Goal: Unclear

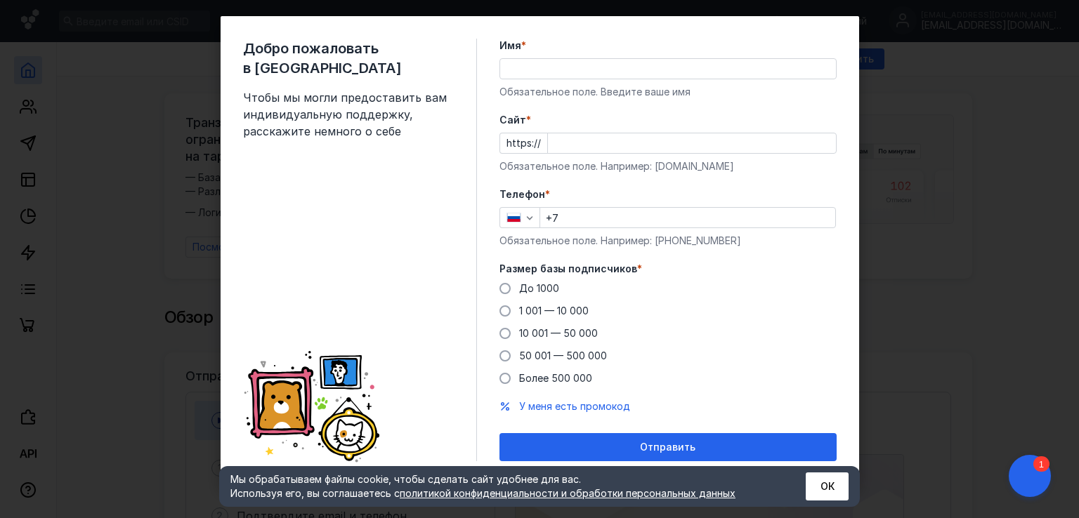
scroll to position [20, 0]
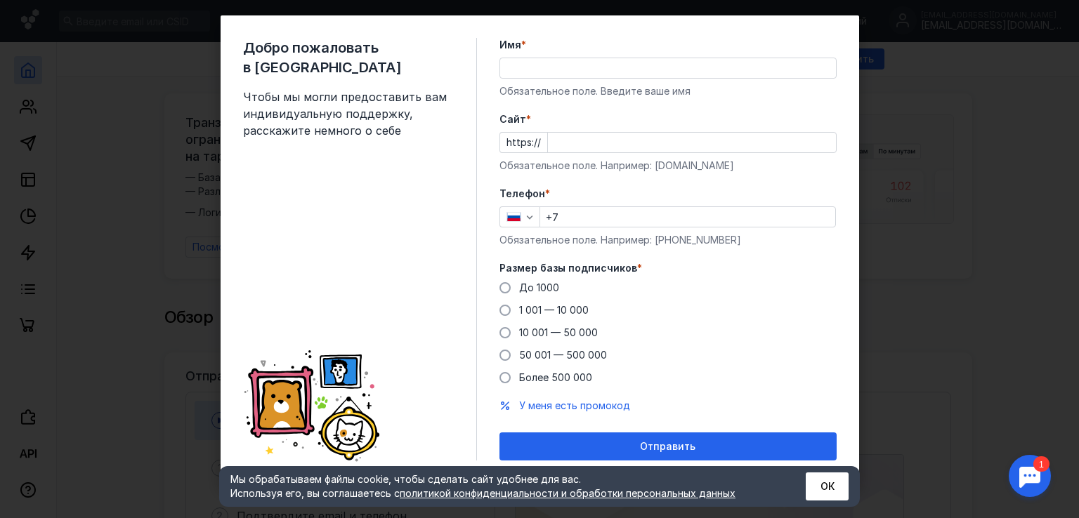
click at [917, 234] on div "Добро пожаловать в Sendsay Чтобы мы могли предоставить вам индивидуальную подде…" at bounding box center [539, 259] width 1079 height 518
click at [829, 492] on button "ОК" at bounding box center [827, 487] width 43 height 28
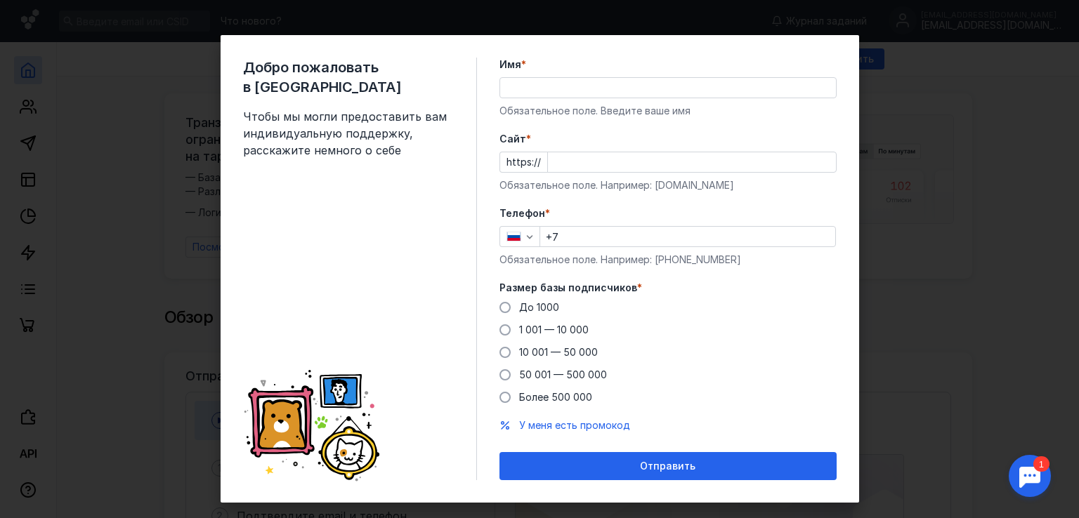
scroll to position [0, 0]
click at [903, 387] on div "Добро пожаловать в Sendsay Чтобы мы могли предоставить вам индивидуальную подде…" at bounding box center [539, 259] width 1079 height 518
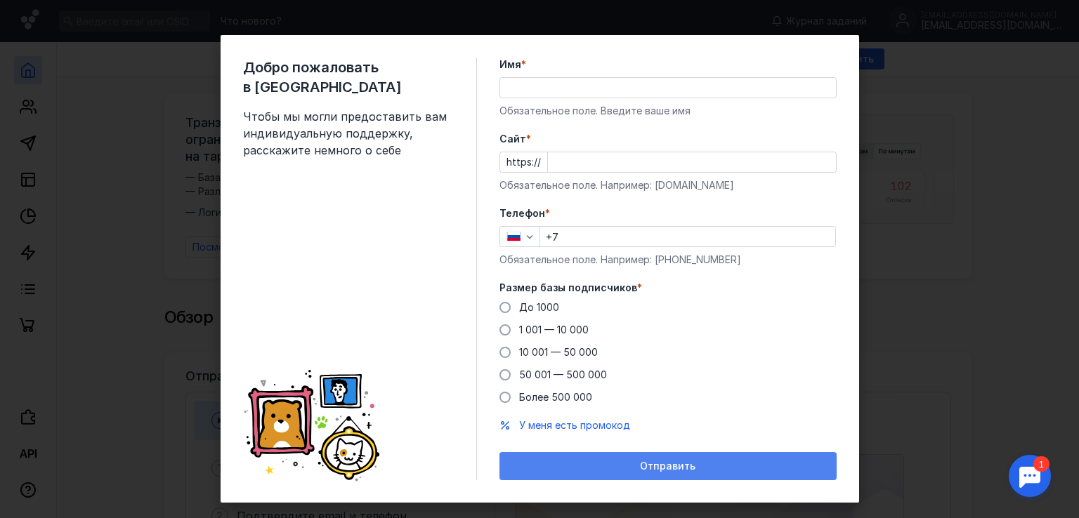
click at [699, 468] on div "Отправить" at bounding box center [667, 467] width 323 height 12
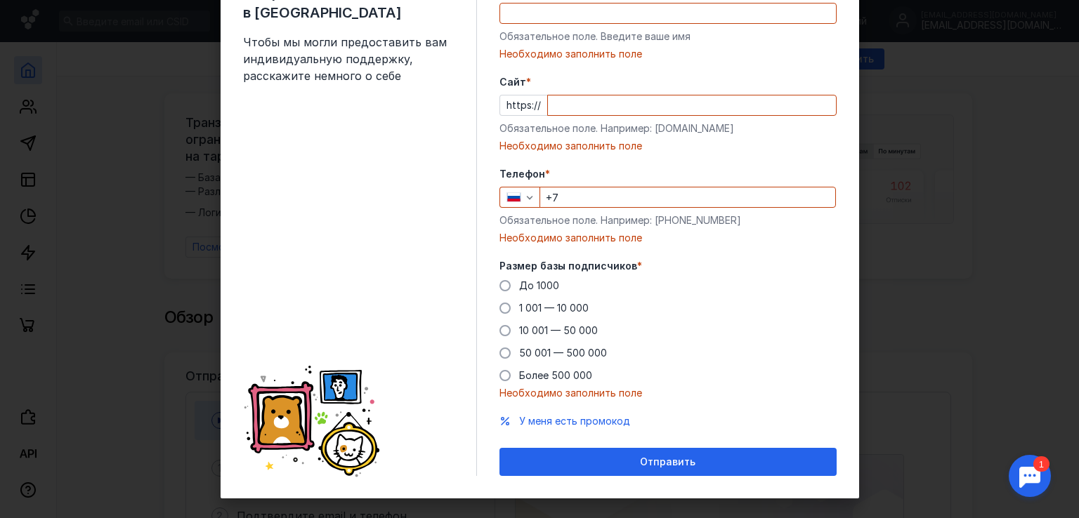
scroll to position [90, 0]
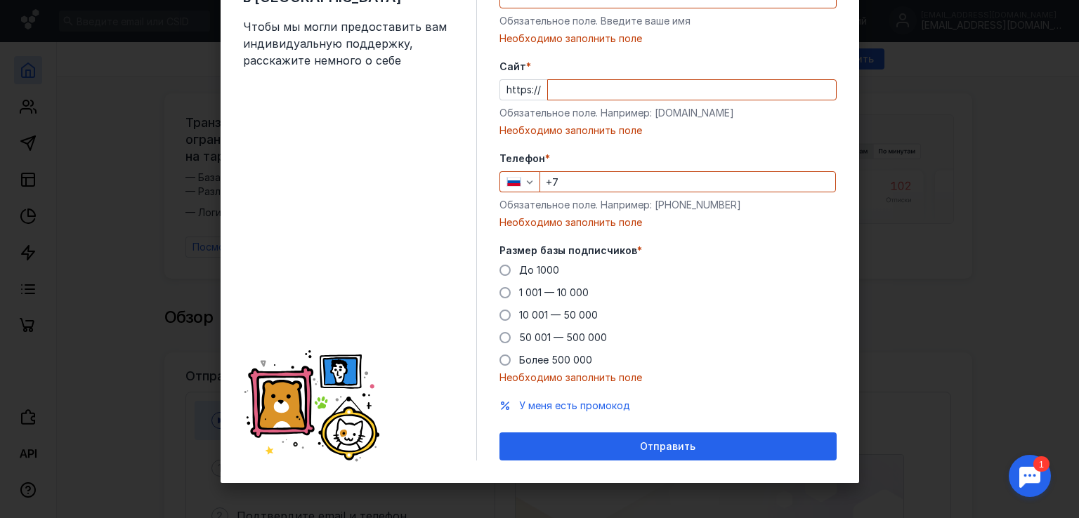
click at [964, 308] on div "Добро пожаловать в Sendsay Чтобы мы могли предоставить вам индивидуальную подде…" at bounding box center [539, 259] width 1079 height 518
click at [1027, 468] on div at bounding box center [1030, 476] width 44 height 44
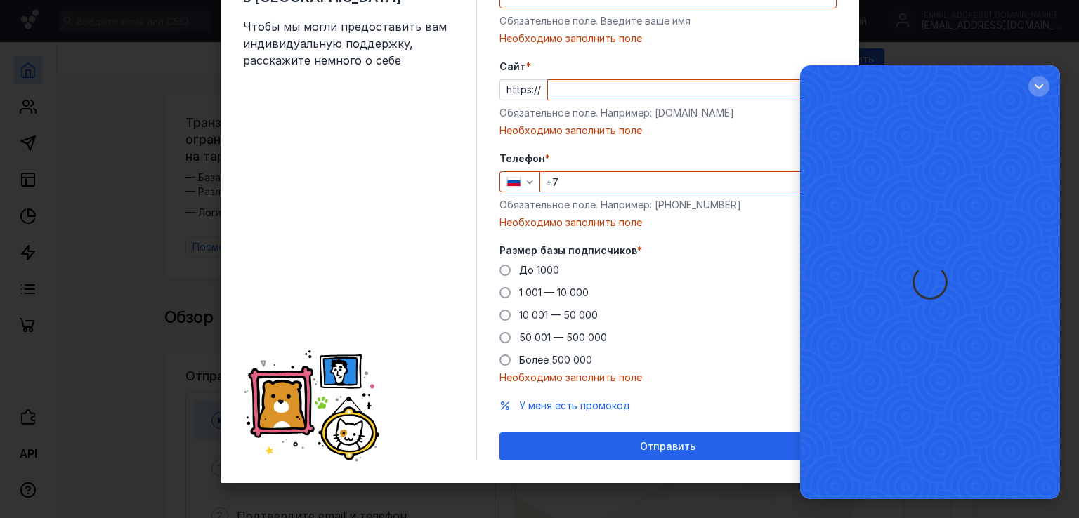
scroll to position [0, 0]
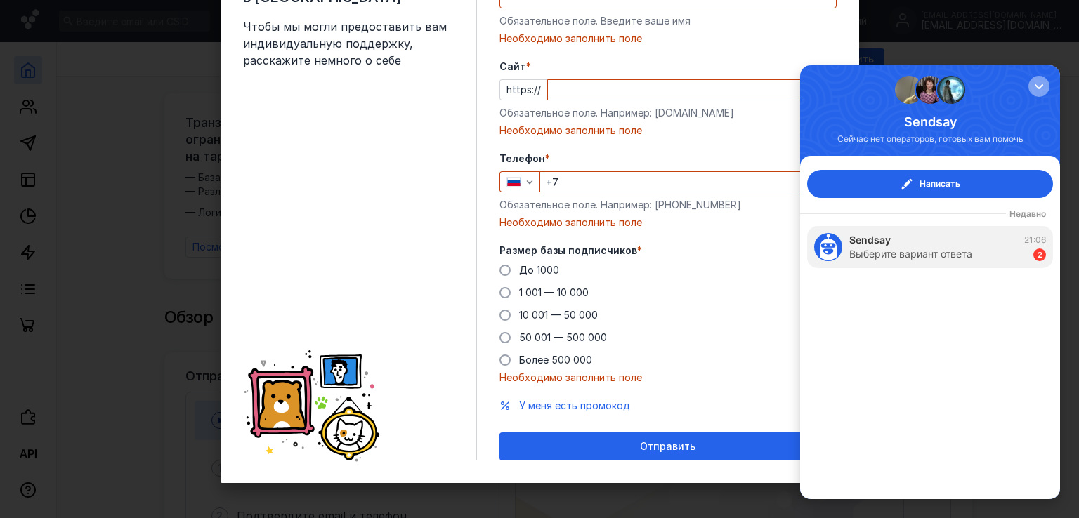
click at [1039, 90] on div "button" at bounding box center [1039, 86] width 14 height 14
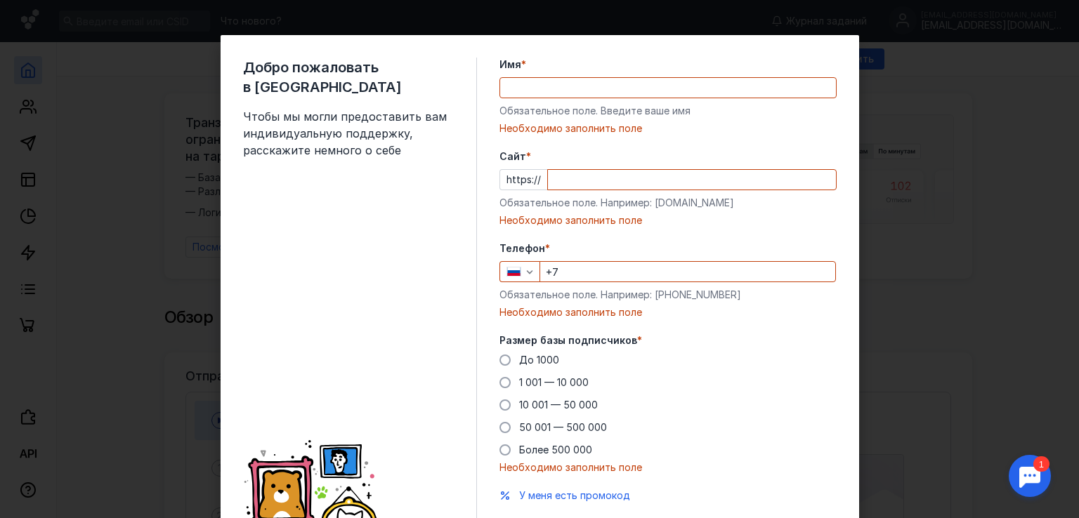
click at [957, 195] on div "Добро пожаловать в Sendsay Чтобы мы могли предоставить вам индивидуальную подде…" at bounding box center [539, 259] width 1079 height 518
click at [110, 333] on div "Добро пожаловать в Sendsay Чтобы мы могли предоставить вам индивидуальную подде…" at bounding box center [539, 259] width 1079 height 518
